Goal: Obtain resource: Download file/media

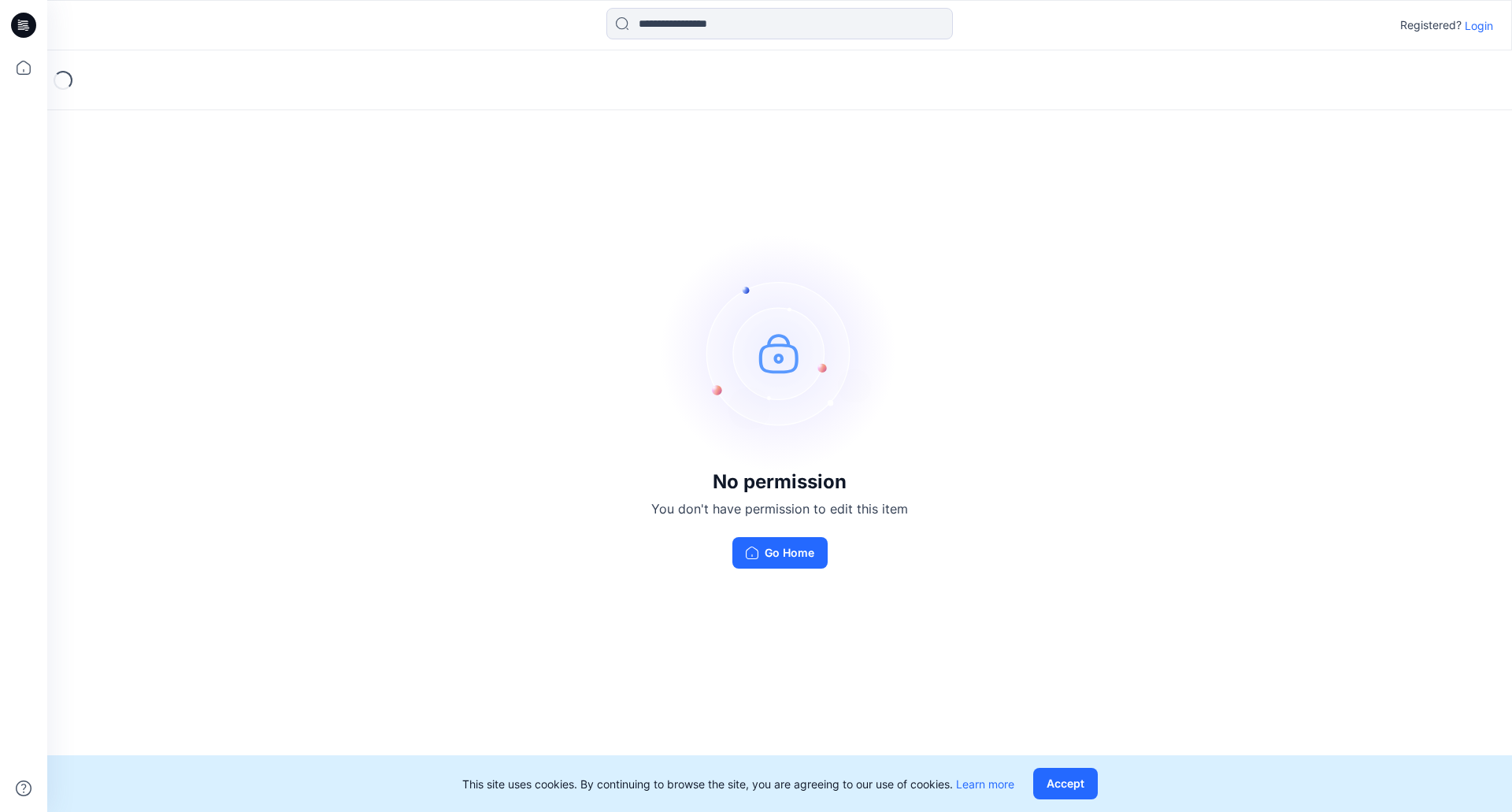
click at [1479, 22] on p "Login" at bounding box center [1479, 26] width 28 height 17
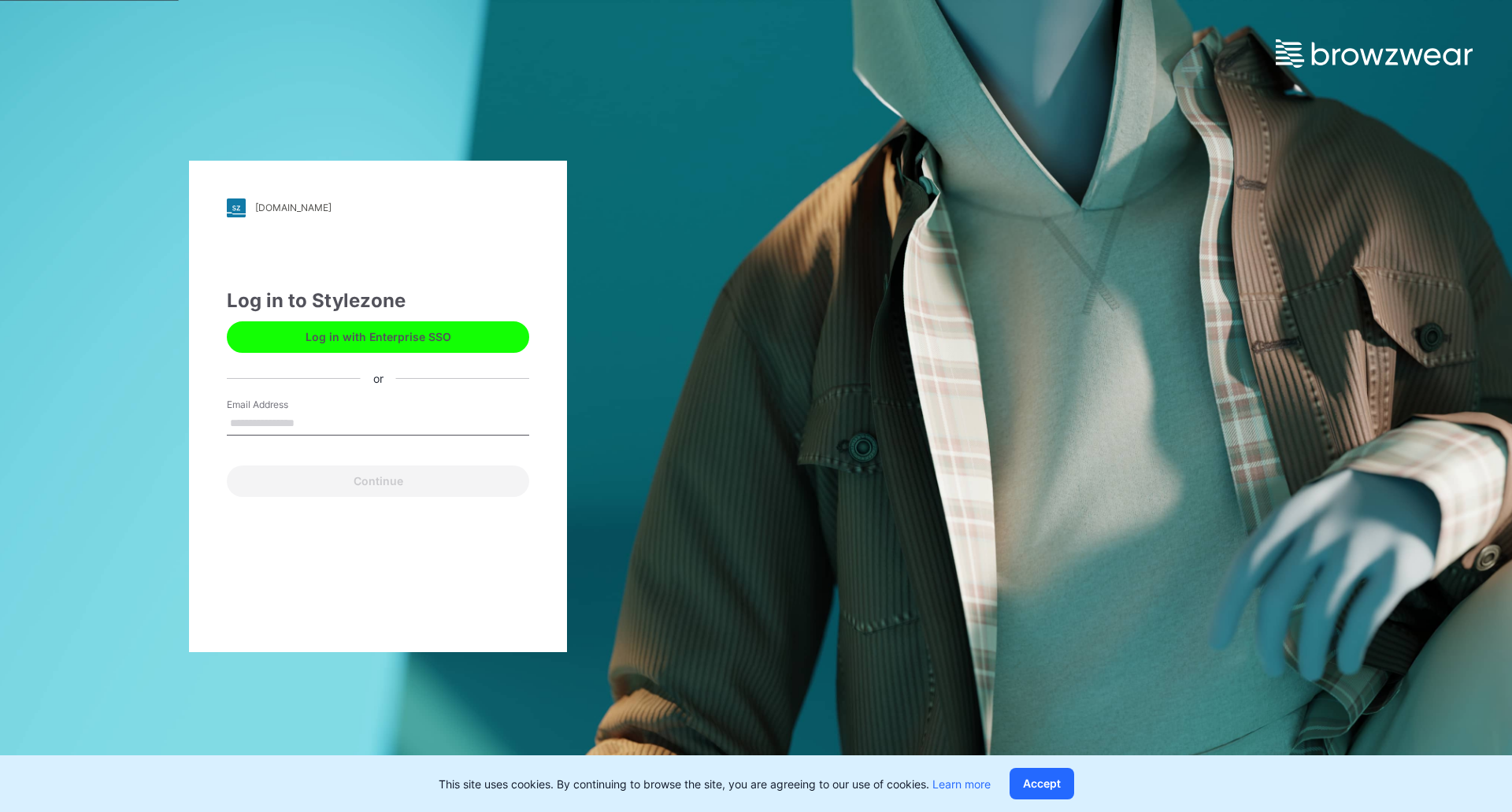
click at [305, 412] on input "Email Address" at bounding box center [378, 423] width 302 height 24
type input "**********"
click at [227, 466] on button "Continue" at bounding box center [378, 481] width 302 height 31
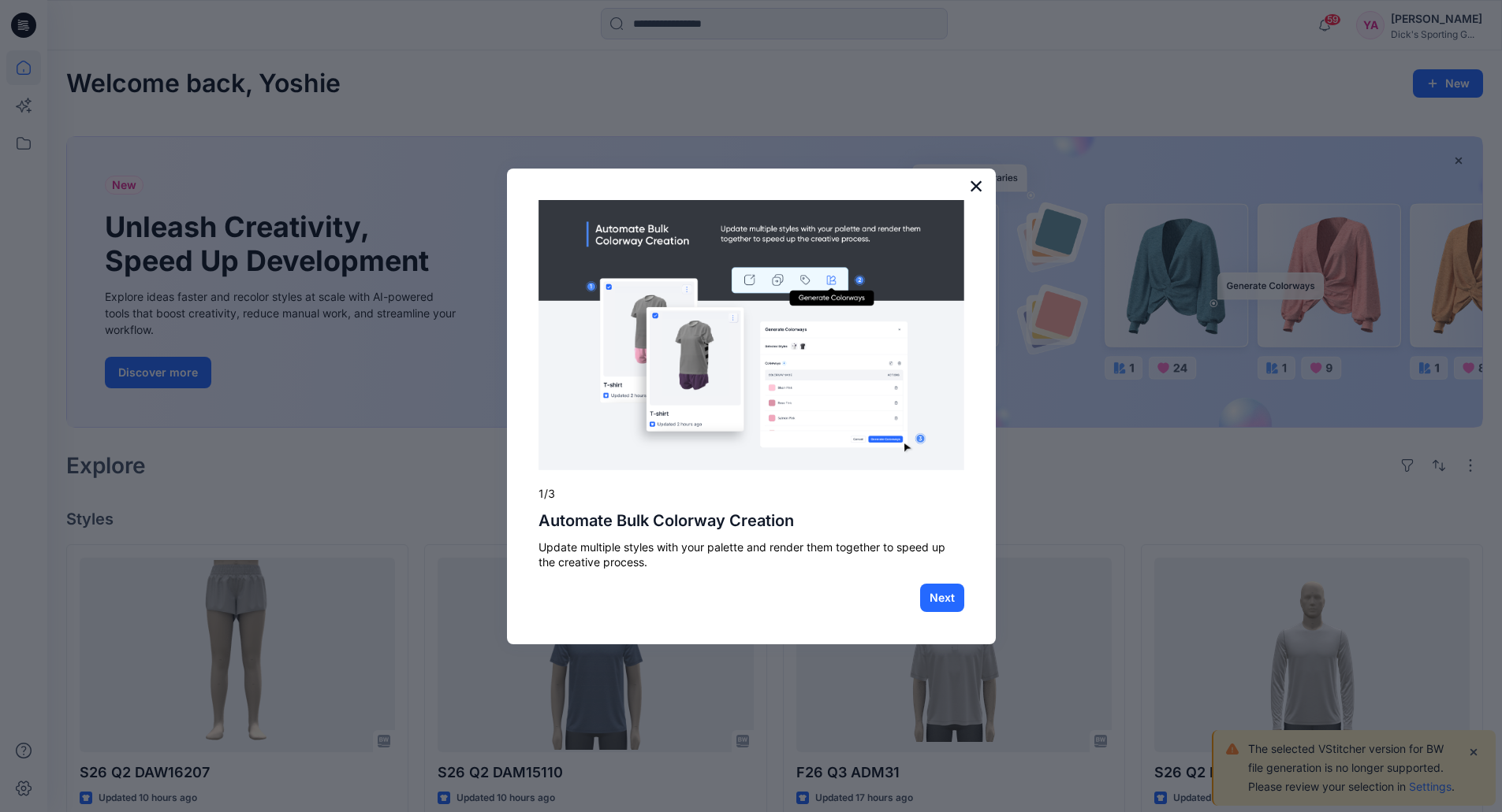
click at [974, 177] on button "×" at bounding box center [976, 185] width 15 height 26
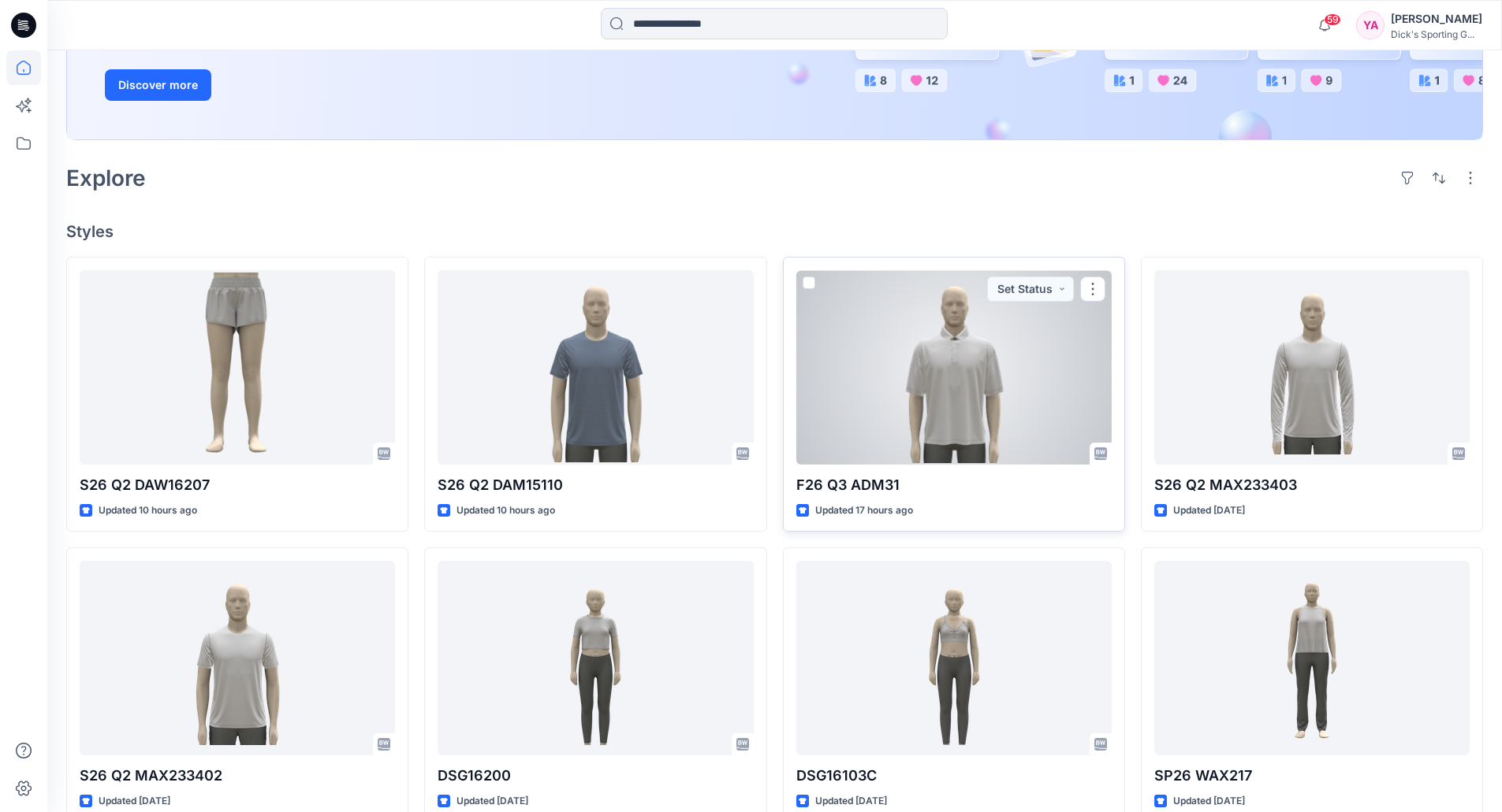
scroll to position [315, 0]
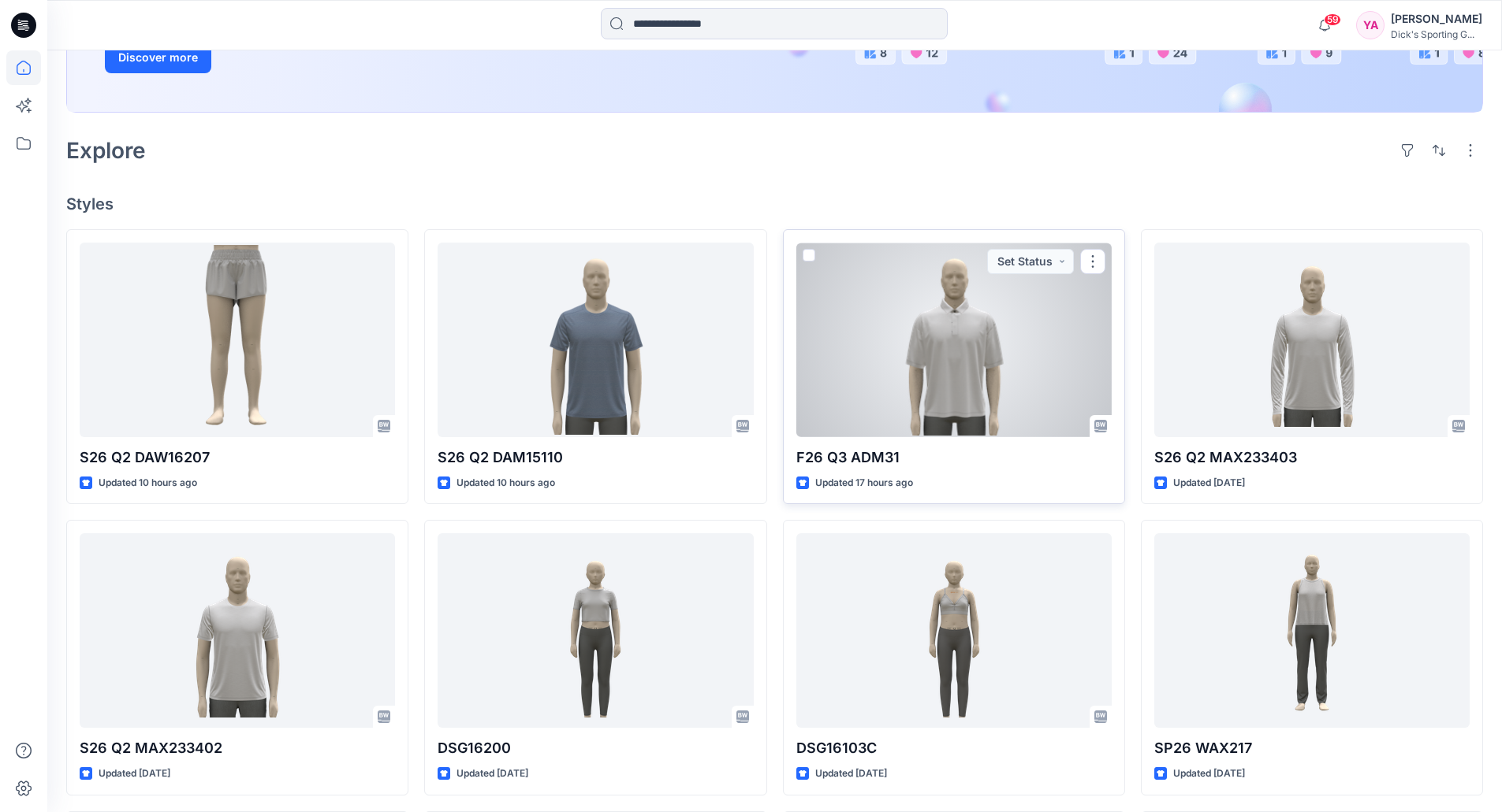
click at [950, 370] on div at bounding box center [953, 340] width 315 height 195
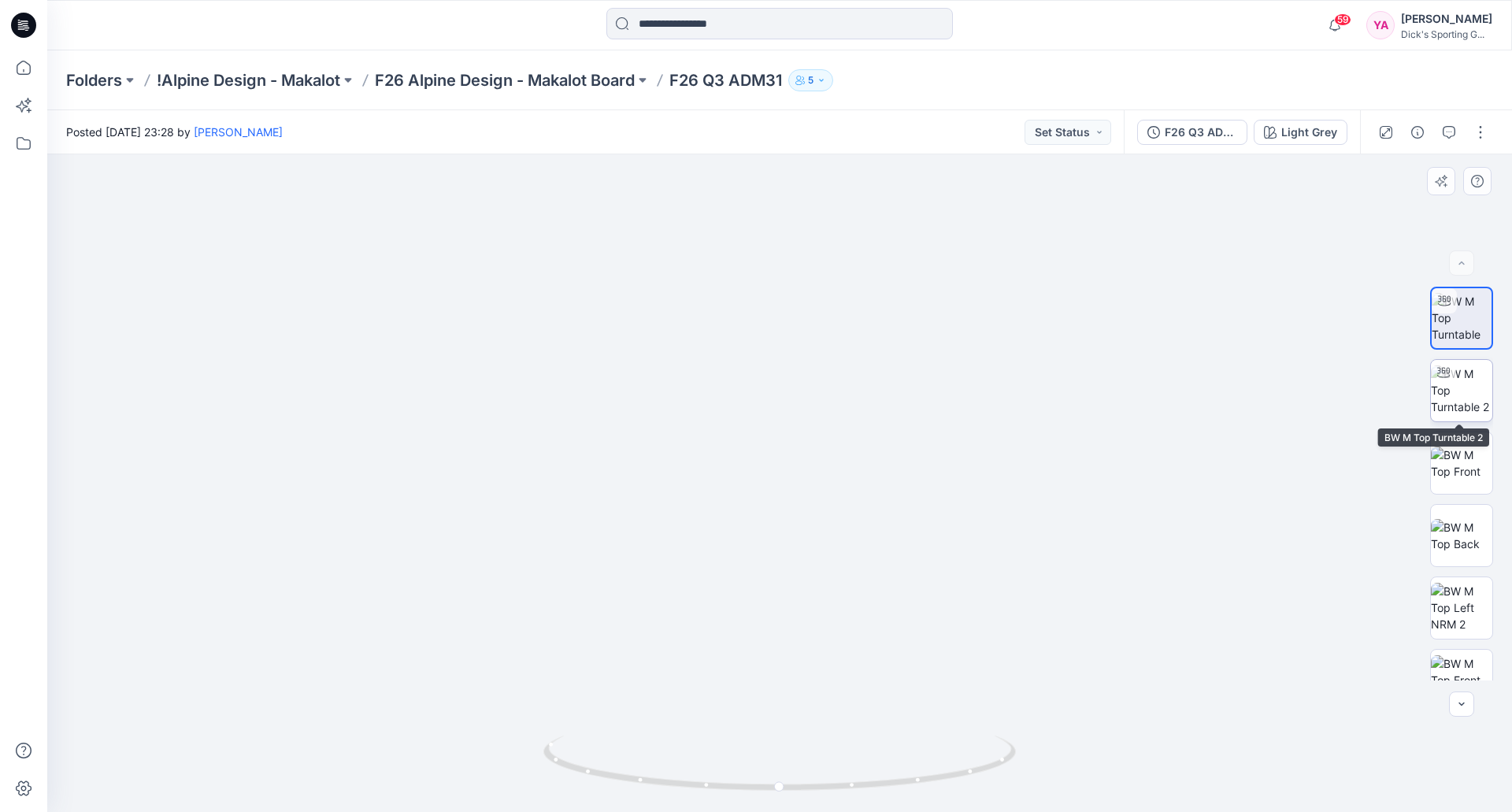
click at [1460, 405] on img at bounding box center [1461, 390] width 61 height 50
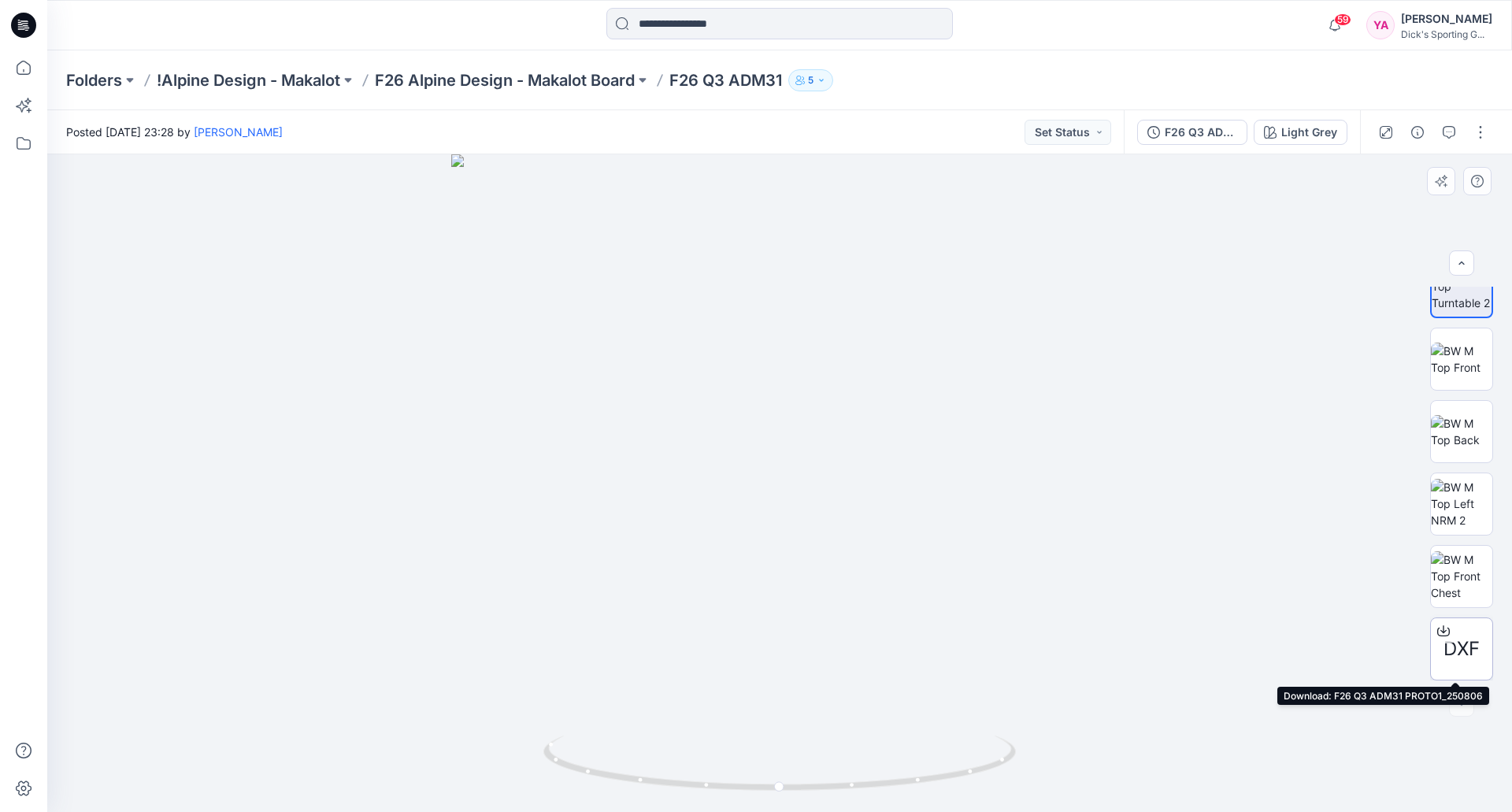
click at [1452, 650] on span "DXF" at bounding box center [1462, 649] width 36 height 28
click at [1237, 34] on div "59 Notifications [PERSON_NAME] has updated S26 Q2 DAW16207 with S26 Q2 DAW16207…" at bounding box center [780, 25] width 1465 height 35
drag, startPoint x: 824, startPoint y: 416, endPoint x: 733, endPoint y: 432, distance: 92.4
click at [694, 437] on img at bounding box center [780, 443] width 855 height 739
drag, startPoint x: 889, startPoint y: 373, endPoint x: 835, endPoint y: 376, distance: 54.1
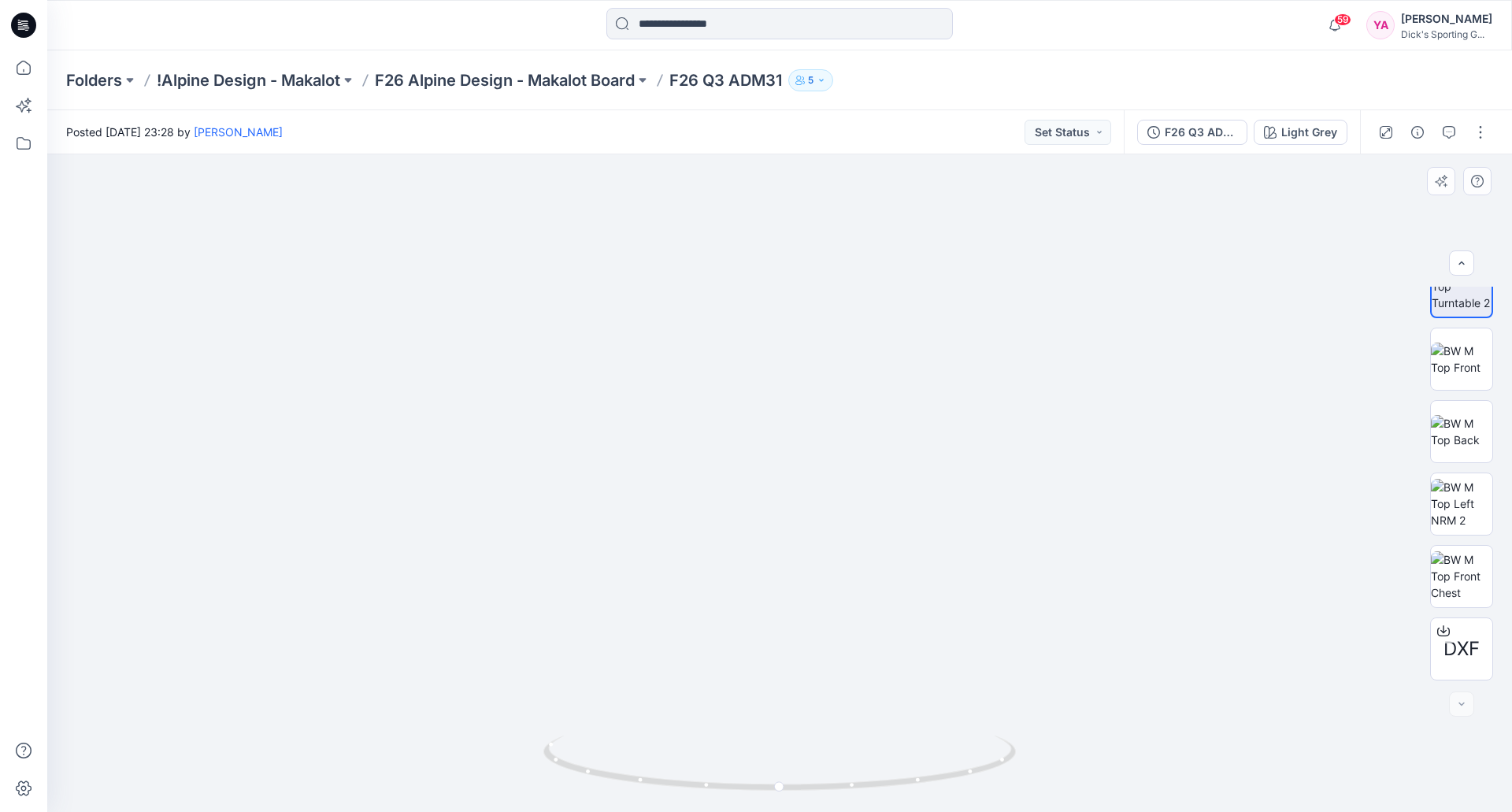
click at [835, 376] on img at bounding box center [780, 445] width 855 height 736
drag, startPoint x: 912, startPoint y: 372, endPoint x: 782, endPoint y: 384, distance: 130.6
click at [782, 384] on img at bounding box center [780, 451] width 855 height 724
drag, startPoint x: 920, startPoint y: 377, endPoint x: 873, endPoint y: 380, distance: 47.1
click at [873, 380] on img at bounding box center [780, 453] width 855 height 720
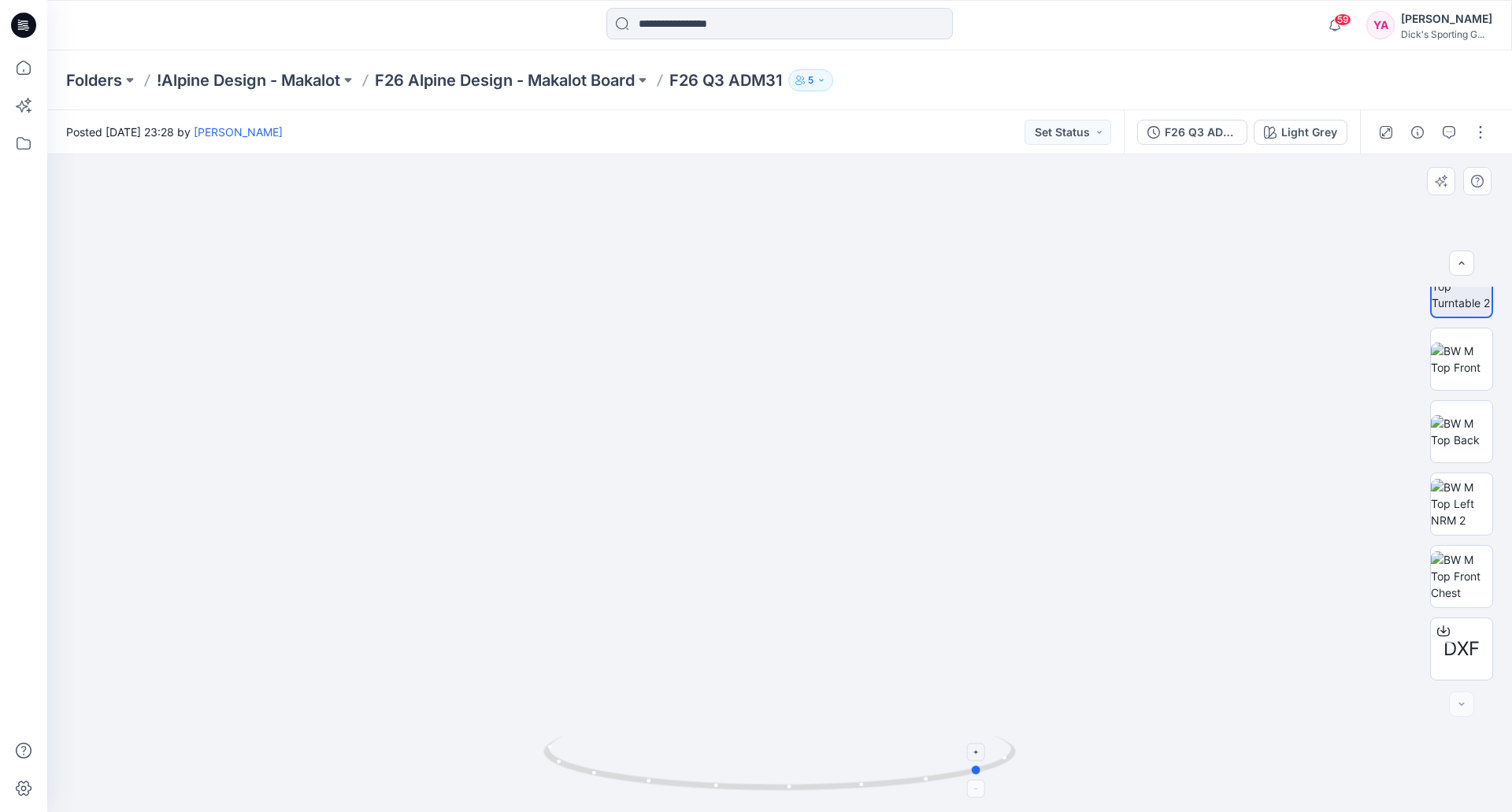
drag, startPoint x: 781, startPoint y: 786, endPoint x: 985, endPoint y: 778, distance: 204.2
click at [985, 778] on icon at bounding box center [782, 766] width 476 height 60
drag, startPoint x: 980, startPoint y: 769, endPoint x: 736, endPoint y: 778, distance: 244.2
click at [736, 778] on icon at bounding box center [782, 766] width 476 height 60
drag, startPoint x: 876, startPoint y: 492, endPoint x: 918, endPoint y: 486, distance: 42.4
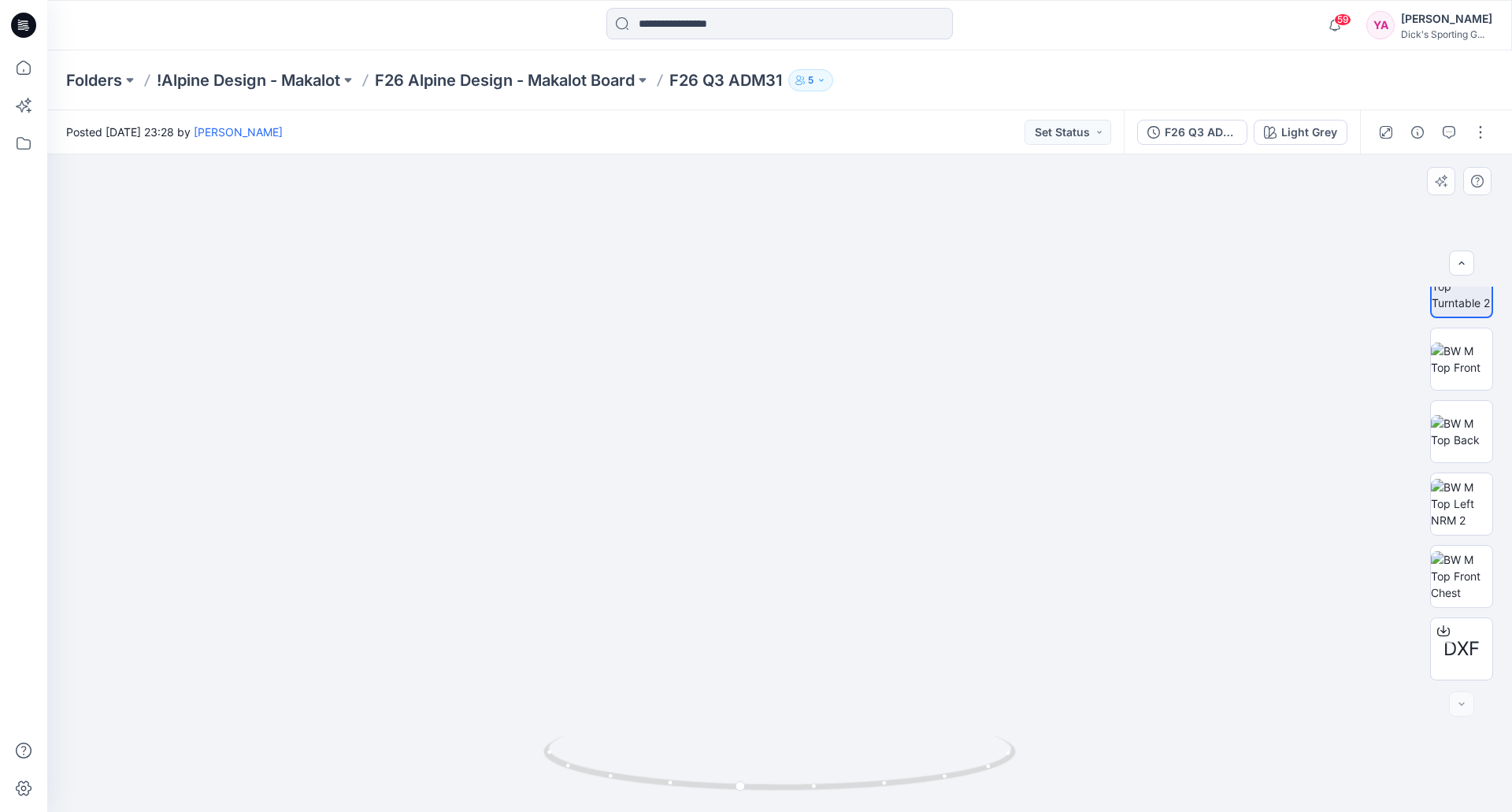
click at [918, 486] on img at bounding box center [780, 450] width 855 height 727
drag, startPoint x: 852, startPoint y: 332, endPoint x: 742, endPoint y: 334, distance: 110.0
click at [742, 334] on img at bounding box center [780, 433] width 987 height 760
drag, startPoint x: 741, startPoint y: 784, endPoint x: 801, endPoint y: 789, distance: 60.2
click at [801, 789] on circle at bounding box center [800, 787] width 9 height 9
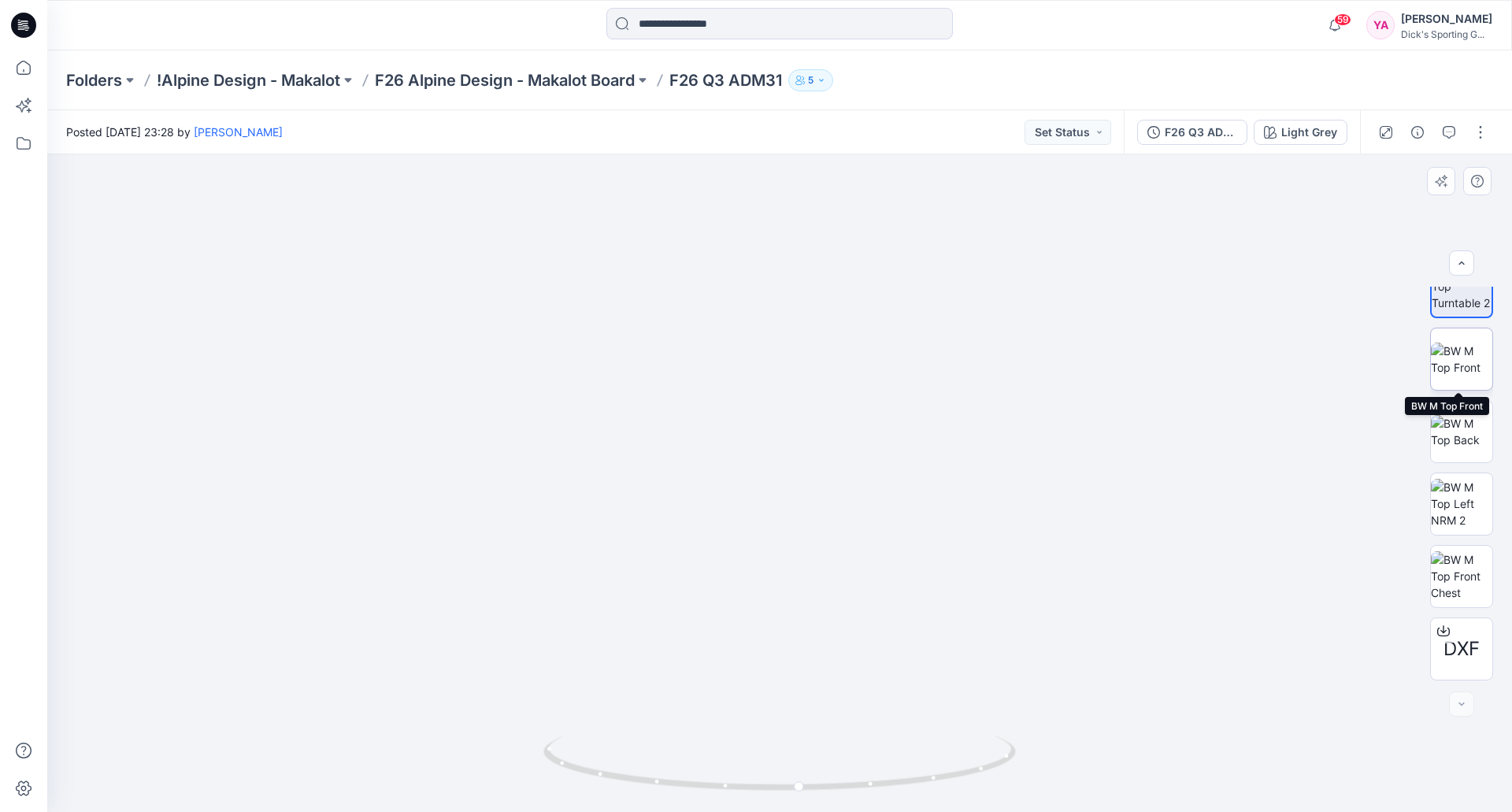
click at [1469, 363] on img at bounding box center [1461, 359] width 61 height 33
click at [1459, 510] on img at bounding box center [1461, 504] width 61 height 50
click at [1469, 441] on img at bounding box center [1461, 431] width 61 height 33
click at [1469, 356] on img at bounding box center [1461, 359] width 61 height 33
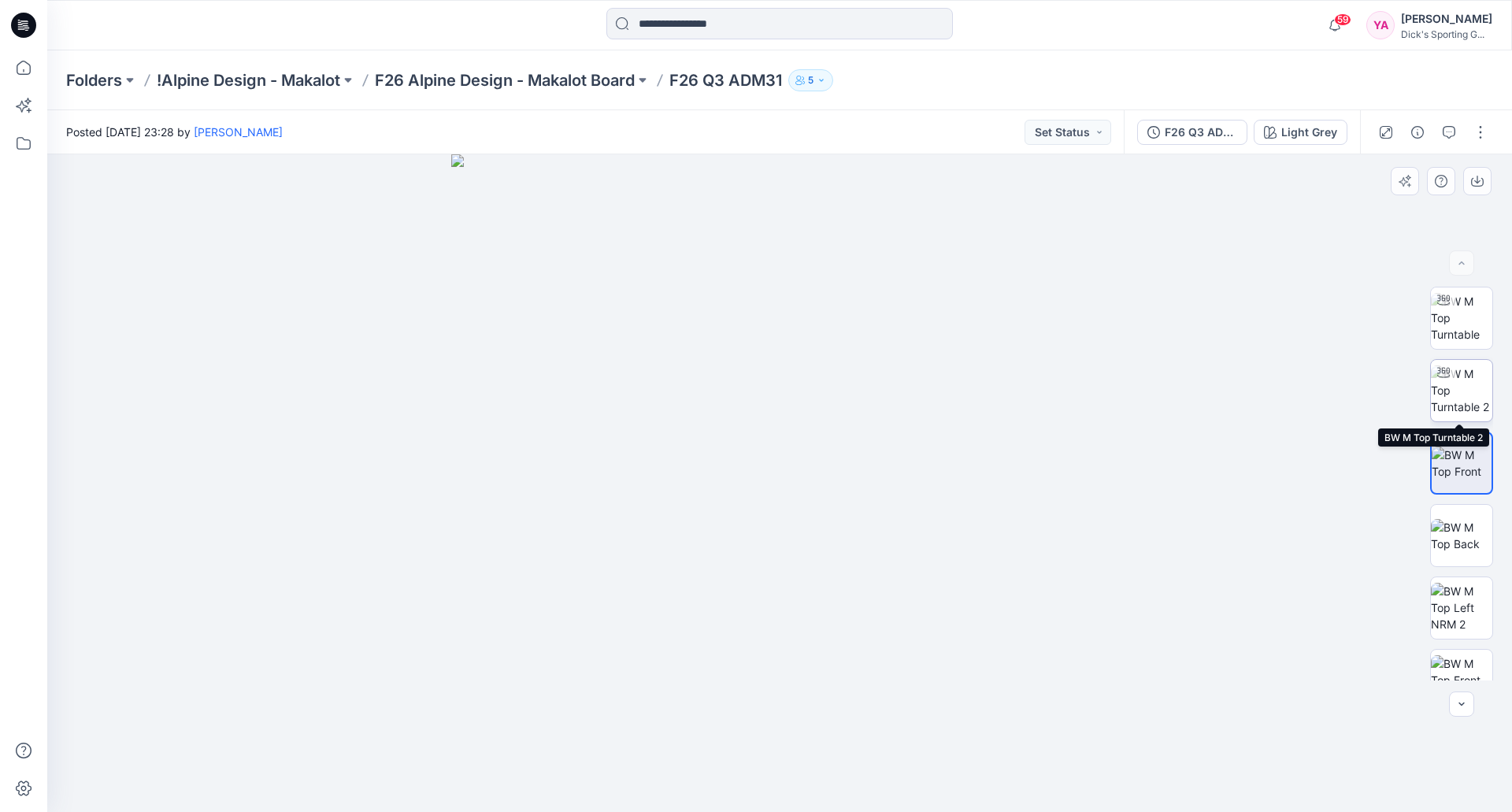
click at [1465, 394] on img at bounding box center [1461, 390] width 61 height 50
